Goal: Task Accomplishment & Management: Complete application form

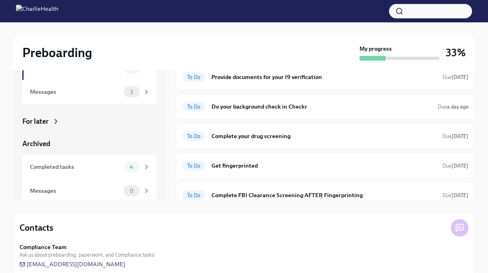
scroll to position [65, 0]
click at [251, 170] on div "To Do Get fingerprinted Due [DATE]" at bounding box center [325, 165] width 286 height 13
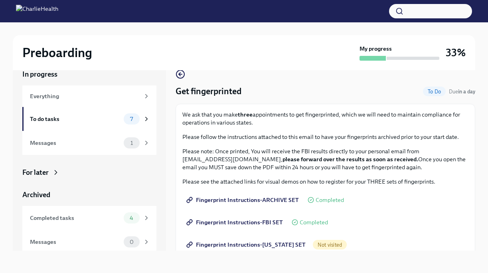
scroll to position [14, 0]
click at [270, 245] on span "Fingerprint Instructions-[US_STATE] SET" at bounding box center [247, 245] width 118 height 8
click at [115, 119] on div "To do tasks" at bounding box center [75, 118] width 91 height 9
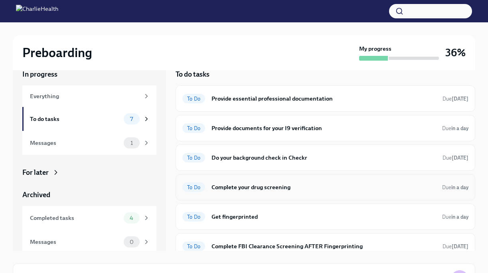
scroll to position [38, 0]
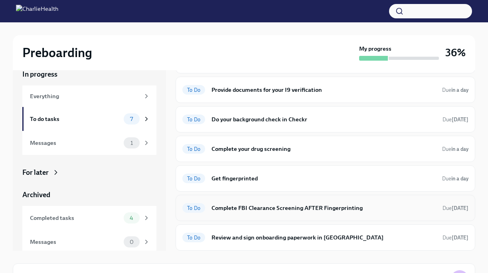
click at [262, 211] on h6 "Complete FBI Clearance Screening AFTER Fingerprinting" at bounding box center [323, 207] width 225 height 9
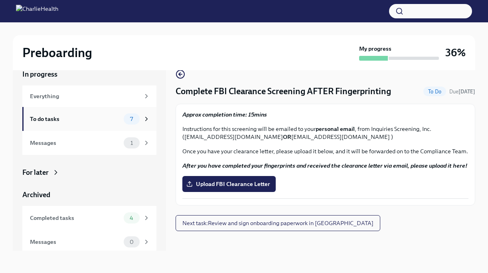
click at [132, 126] on div "To do tasks 7" at bounding box center [89, 119] width 134 height 24
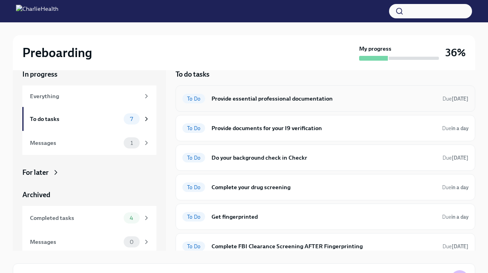
click at [357, 100] on h6 "Provide essential professional documentation" at bounding box center [323, 98] width 225 height 9
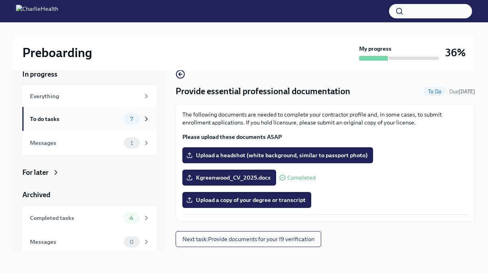
click at [108, 116] on div "To do tasks" at bounding box center [75, 118] width 91 height 9
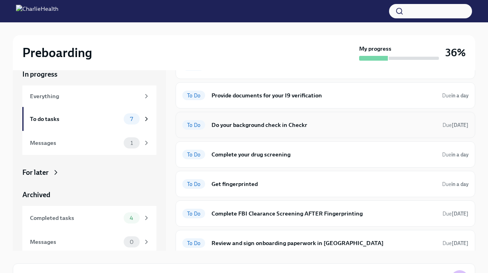
scroll to position [38, 0]
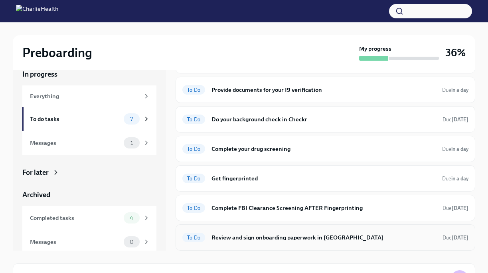
click at [298, 240] on h6 "Review and sign onboarding paperwork in [GEOGRAPHIC_DATA]" at bounding box center [323, 237] width 225 height 9
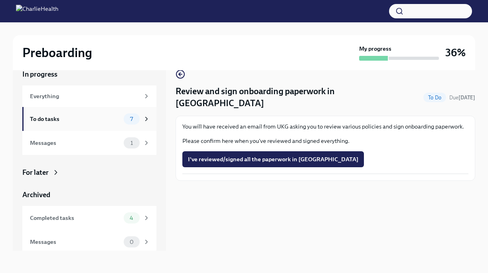
click at [122, 125] on div "To do tasks 7" at bounding box center [89, 119] width 134 height 24
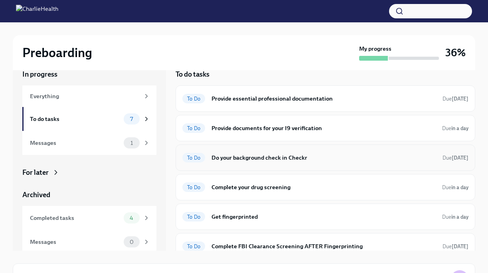
click at [247, 162] on div "To Do Do your background check in Checkr Due [DATE]" at bounding box center [325, 157] width 286 height 13
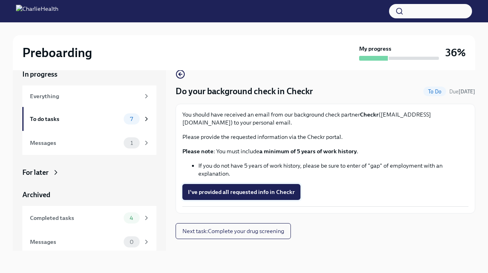
click at [251, 197] on button "I've provided all requested info in Checkr" at bounding box center [241, 192] width 118 height 16
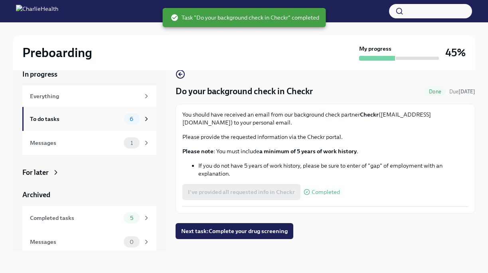
click at [123, 116] on div "To do tasks 6" at bounding box center [90, 118] width 120 height 11
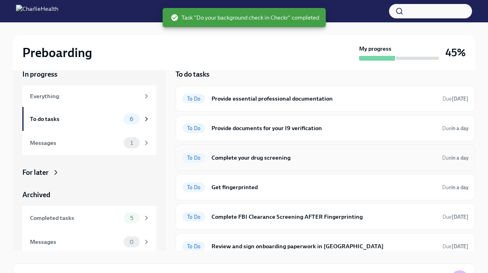
click at [245, 160] on h6 "Complete your drug screening" at bounding box center [323, 157] width 224 height 9
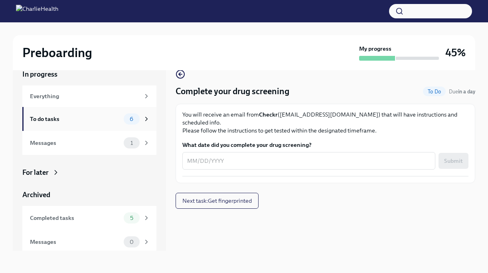
click at [121, 122] on div "To do tasks 6" at bounding box center [90, 118] width 120 height 11
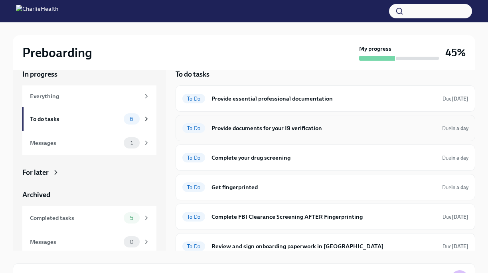
click at [234, 134] on div "To Do Provide documents for your I9 verification Due in a day" at bounding box center [325, 128] width 286 height 13
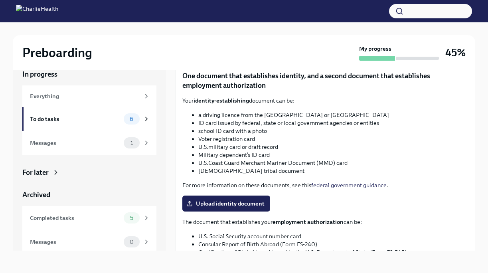
scroll to position [257, 0]
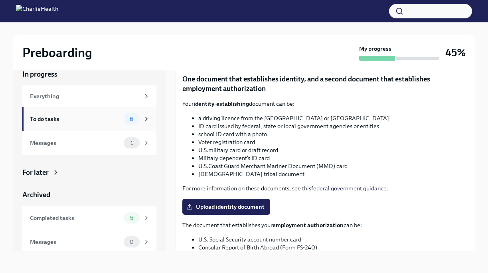
click at [40, 113] on div "To do tasks 6" at bounding box center [89, 119] width 134 height 24
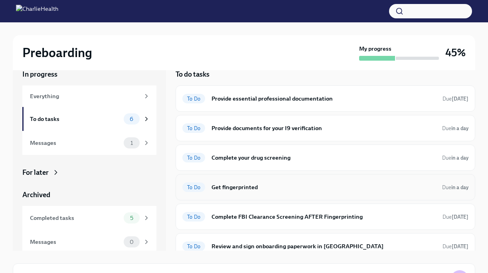
scroll to position [9, 0]
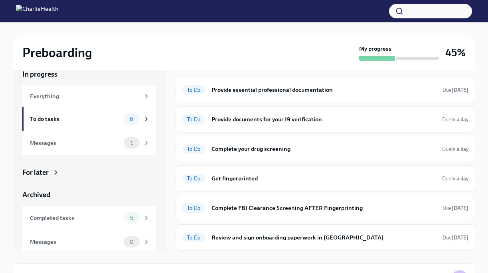
click at [50, 171] on div "For later" at bounding box center [89, 173] width 134 height 10
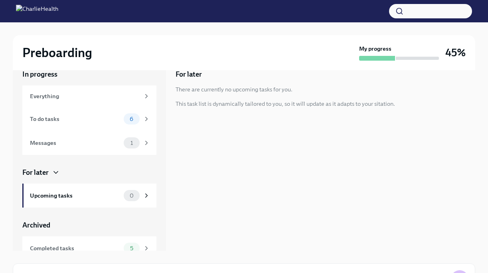
click at [41, 170] on div "For later" at bounding box center [35, 173] width 26 height 10
click at [55, 173] on icon at bounding box center [56, 172] width 8 height 8
click at [62, 146] on div "Messages" at bounding box center [75, 142] width 91 height 9
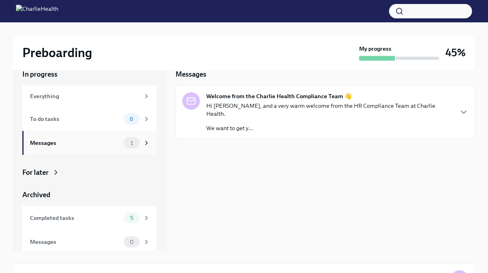
click at [62, 146] on div "Messages" at bounding box center [75, 142] width 91 height 9
click at [59, 95] on div "Everything" at bounding box center [85, 96] width 110 height 9
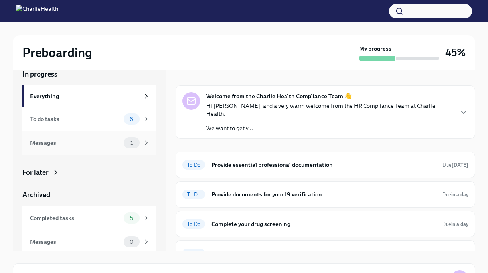
click at [66, 145] on div "Messages" at bounding box center [75, 142] width 91 height 9
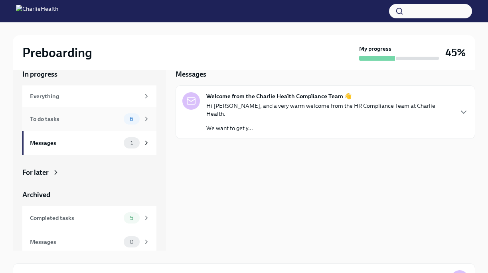
click at [62, 120] on div "To do tasks" at bounding box center [75, 118] width 91 height 9
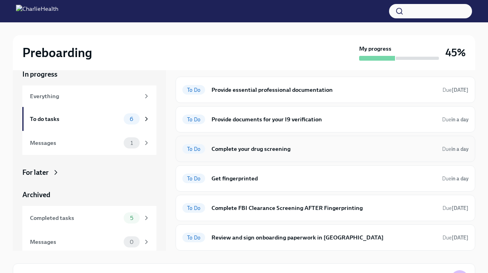
scroll to position [8, 0]
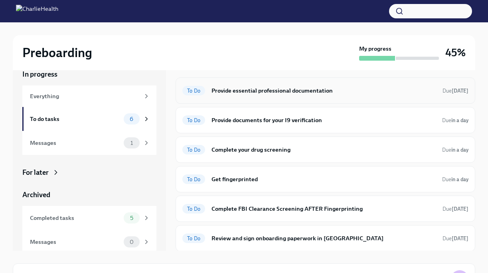
click at [247, 93] on h6 "Provide essential professional documentation" at bounding box center [323, 90] width 225 height 9
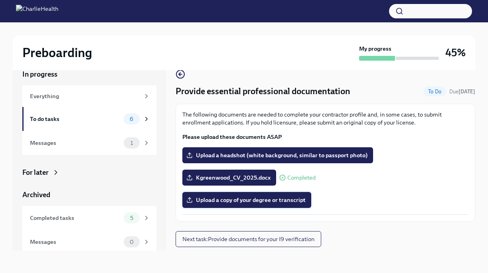
click at [270, 199] on span "Upload a copy of your degree or transcript" at bounding box center [247, 200] width 118 height 8
click at [0, 0] on input "Upload a copy of your degree or transcript" at bounding box center [0, 0] width 0 height 0
click at [148, 118] on icon at bounding box center [146, 118] width 7 height 7
